Goal: Information Seeking & Learning: Learn about a topic

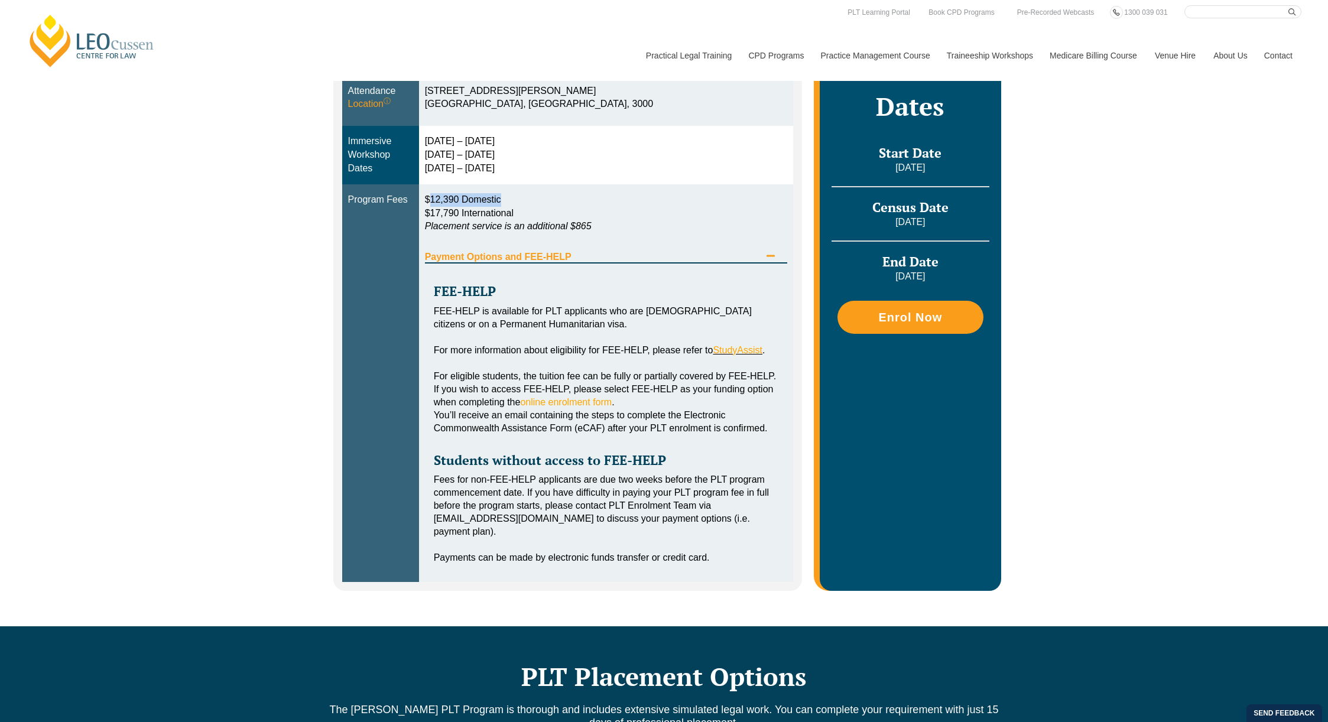
drag, startPoint x: 431, startPoint y: 196, endPoint x: 528, endPoint y: 199, distance: 97.6
click at [528, 199] on p "$12,390 Domestic $17,790 International Placement service is an additional $865" at bounding box center [606, 213] width 363 height 41
drag, startPoint x: 423, startPoint y: 143, endPoint x: 500, endPoint y: 146, distance: 77.5
click at [500, 146] on td "[DATE] – [DATE] [DATE] – [DATE] [DATE] – [DATE]" at bounding box center [606, 155] width 375 height 59
drag, startPoint x: 500, startPoint y: 146, endPoint x: 498, endPoint y: 155, distance: 9.6
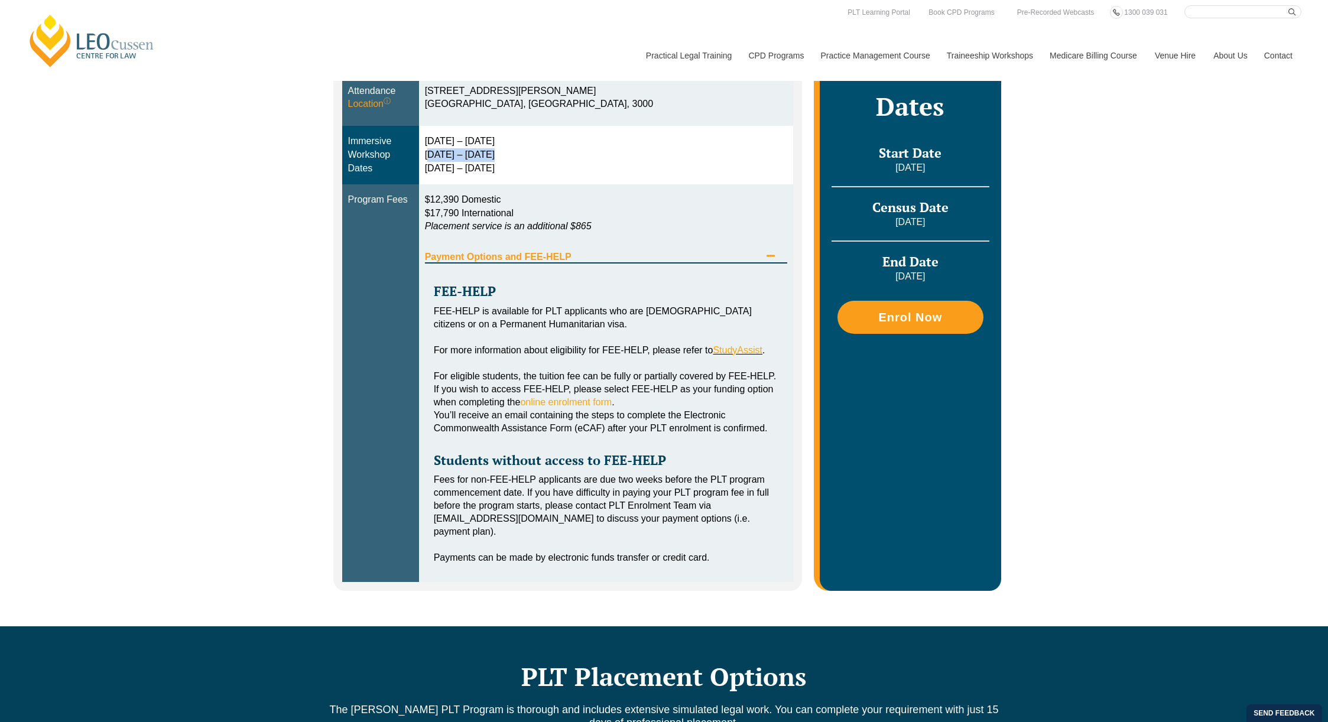
click at [498, 155] on td "[DATE] – [DATE] [DATE] – [DATE] [DATE] – [DATE]" at bounding box center [606, 155] width 375 height 59
drag, startPoint x: 498, startPoint y: 155, endPoint x: 505, endPoint y: 168, distance: 14.8
click at [505, 168] on div "[DATE] – [DATE] [DATE] – [DATE] [DATE] – [DATE]" at bounding box center [606, 155] width 363 height 41
